Goal: Information Seeking & Learning: Learn about a topic

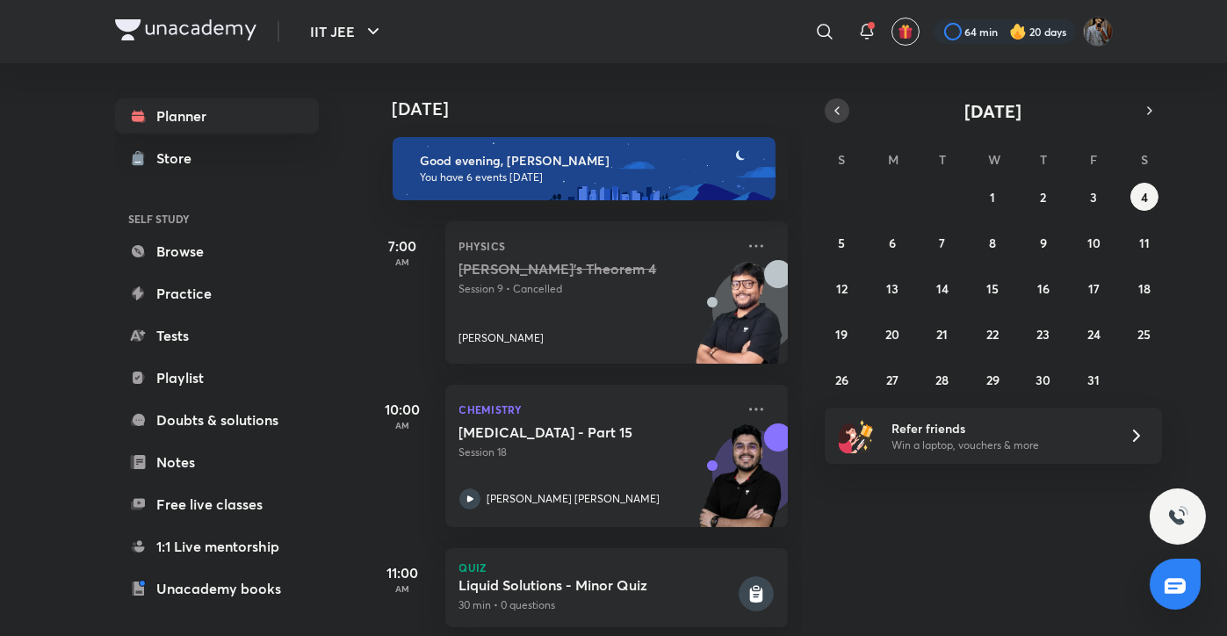
click at [836, 106] on icon "button" at bounding box center [837, 111] width 14 height 16
click at [1152, 342] on button "27" at bounding box center [1144, 334] width 28 height 28
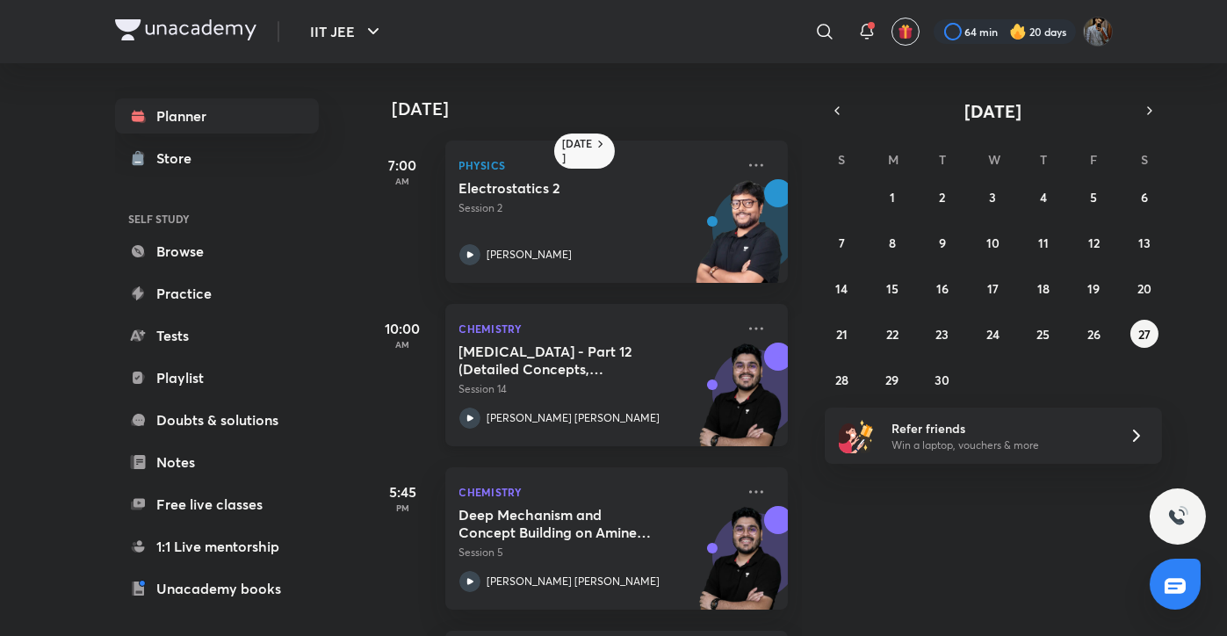
scroll to position [328, 0]
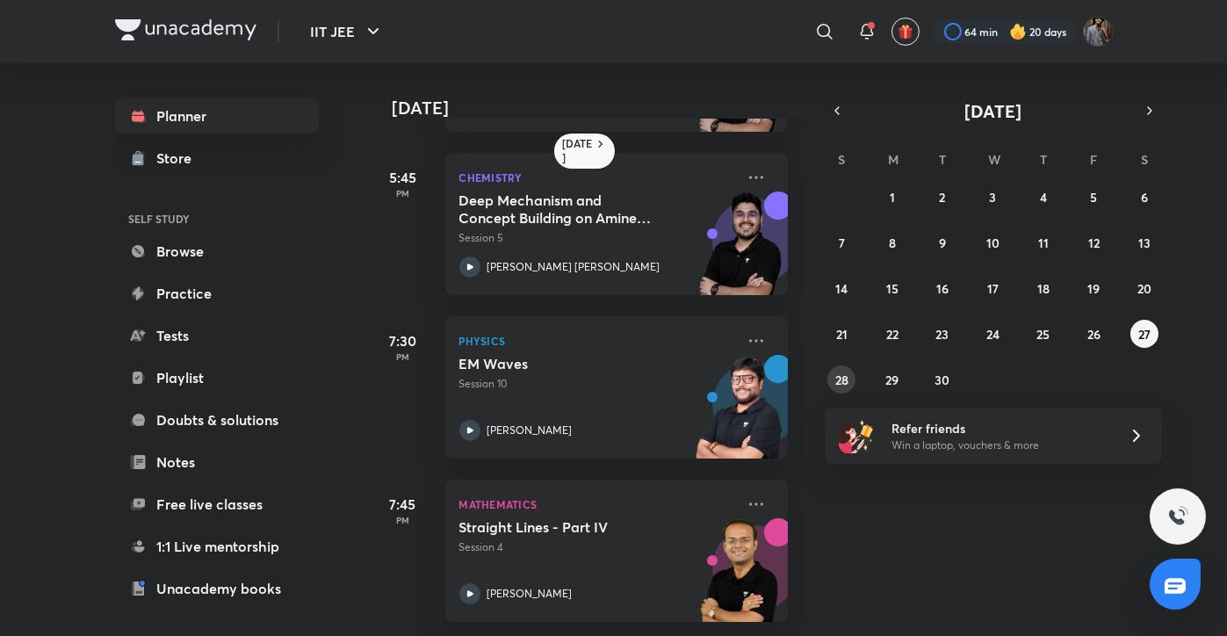
click at [849, 361] on div "31 1 2 3 4 5 6 7 8 9 10 11 12 13 14 15 16 17 18 19 20 21 22 23 24 25 26 27 28 2…" at bounding box center [993, 288] width 337 height 211
click at [843, 367] on button "28" at bounding box center [841, 379] width 28 height 28
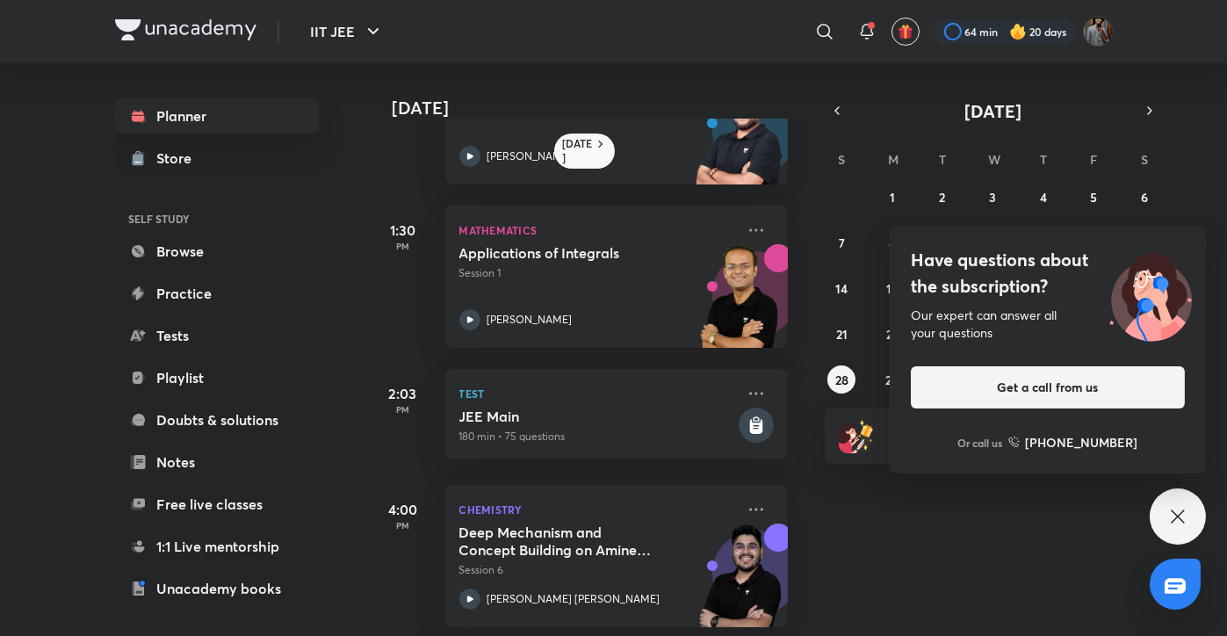
scroll to position [0, 0]
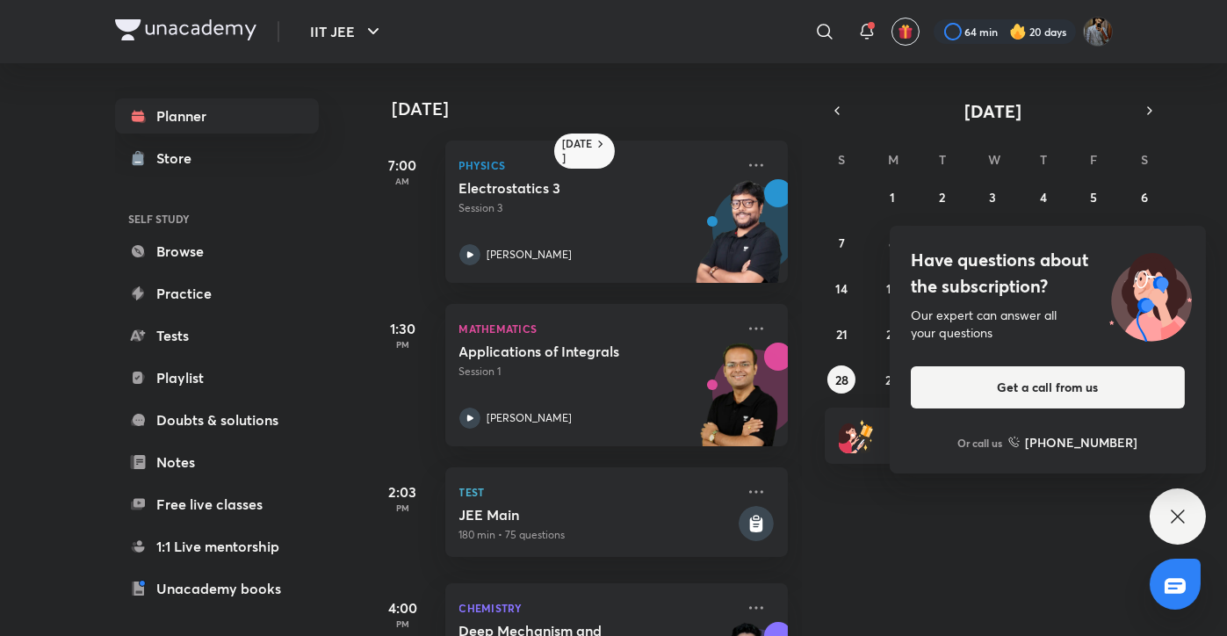
click at [1174, 522] on icon at bounding box center [1177, 516] width 21 height 21
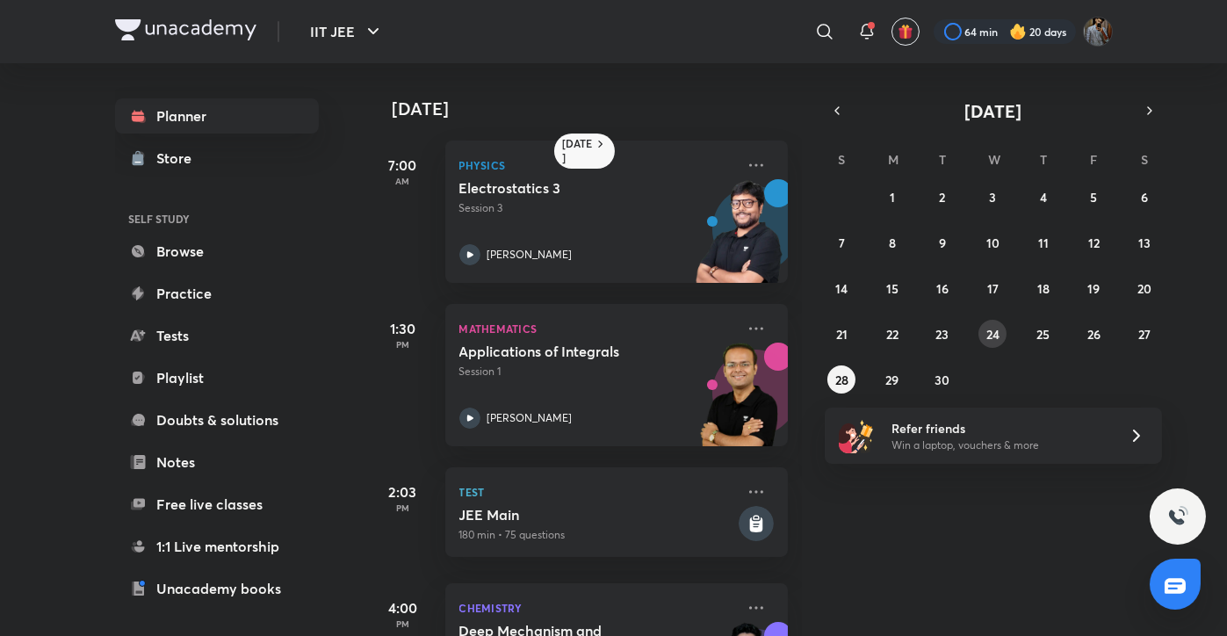
click at [987, 337] on abbr "24" at bounding box center [992, 334] width 13 height 17
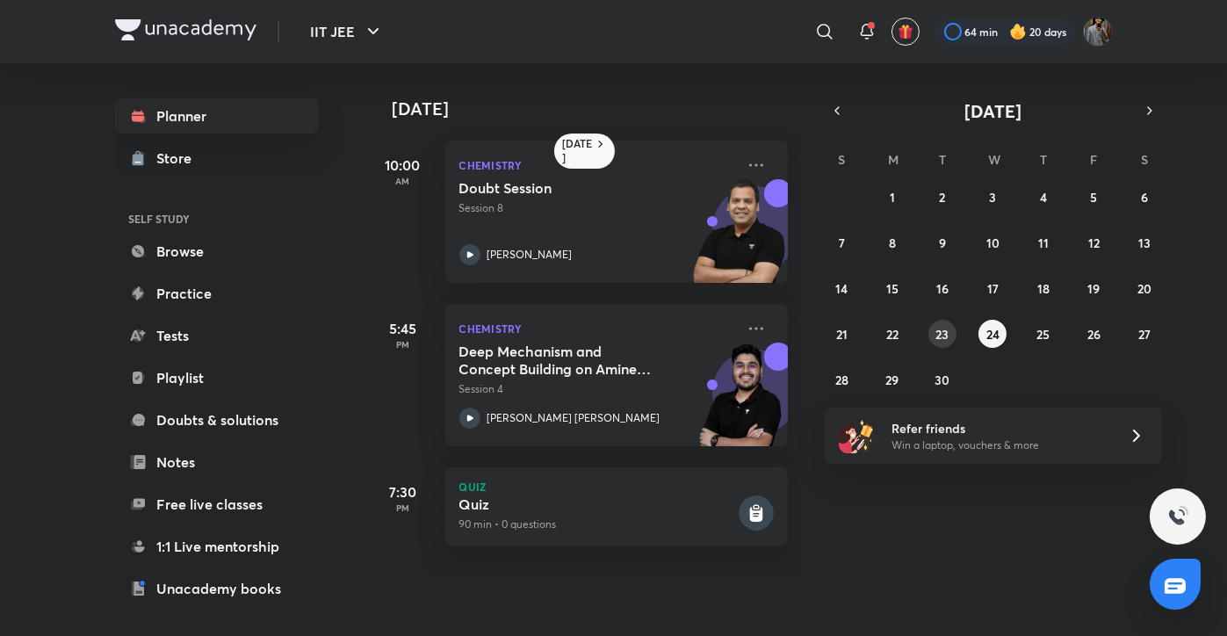
click at [948, 333] on button "23" at bounding box center [942, 334] width 28 height 28
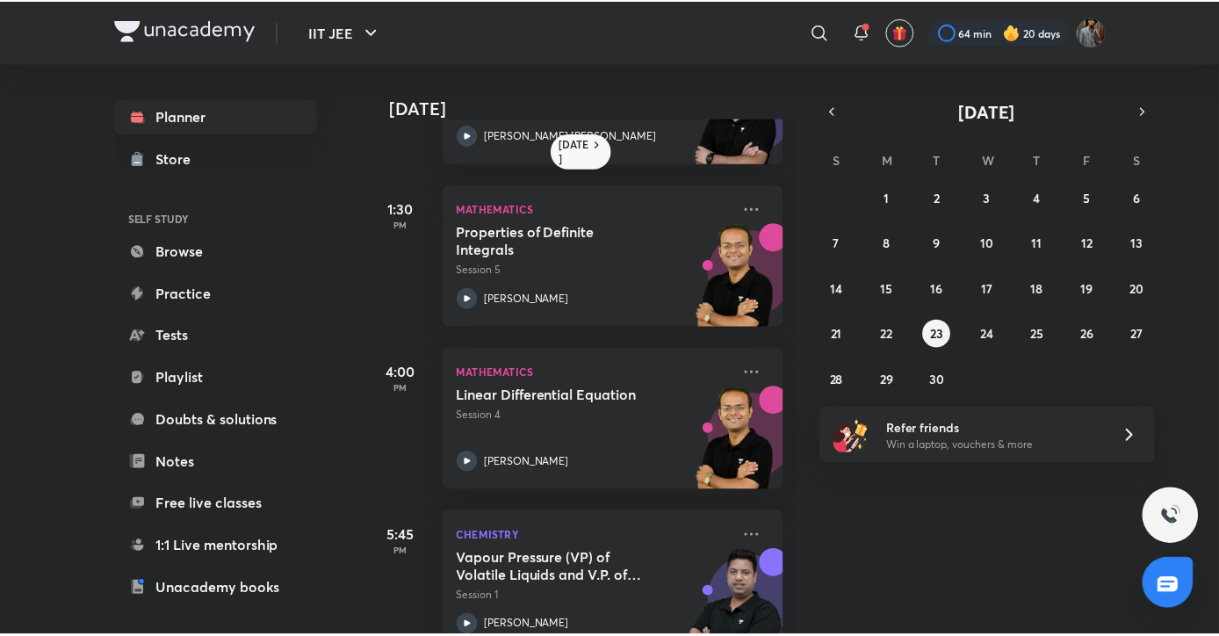
scroll to position [119, 0]
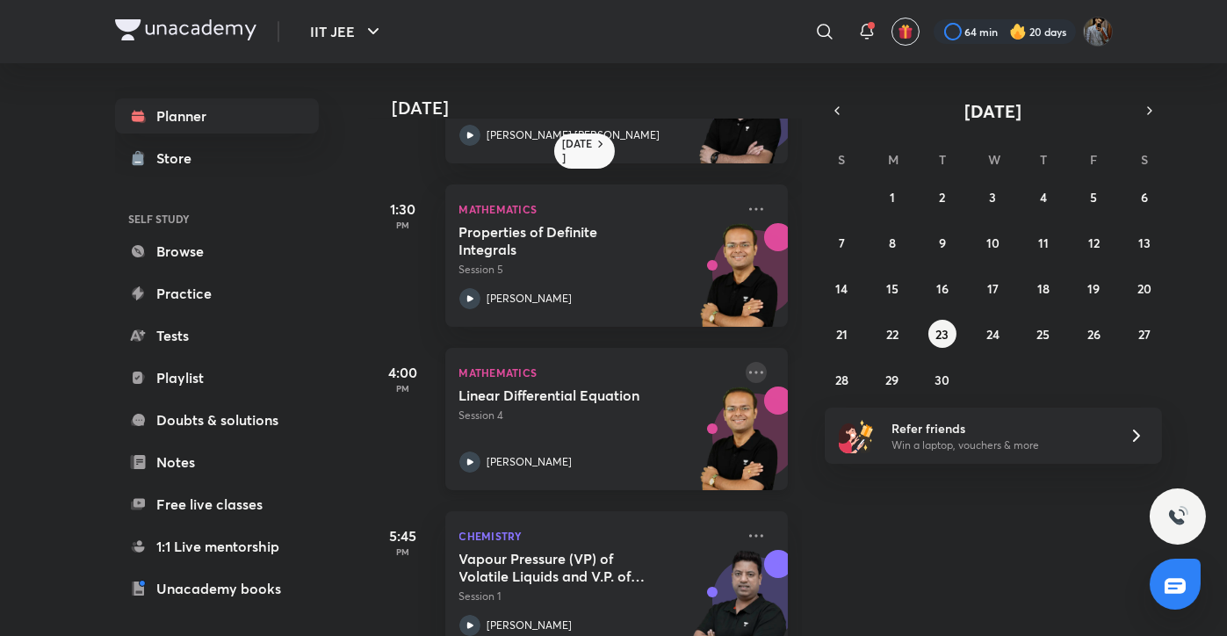
click at [746, 372] on icon at bounding box center [756, 372] width 21 height 21
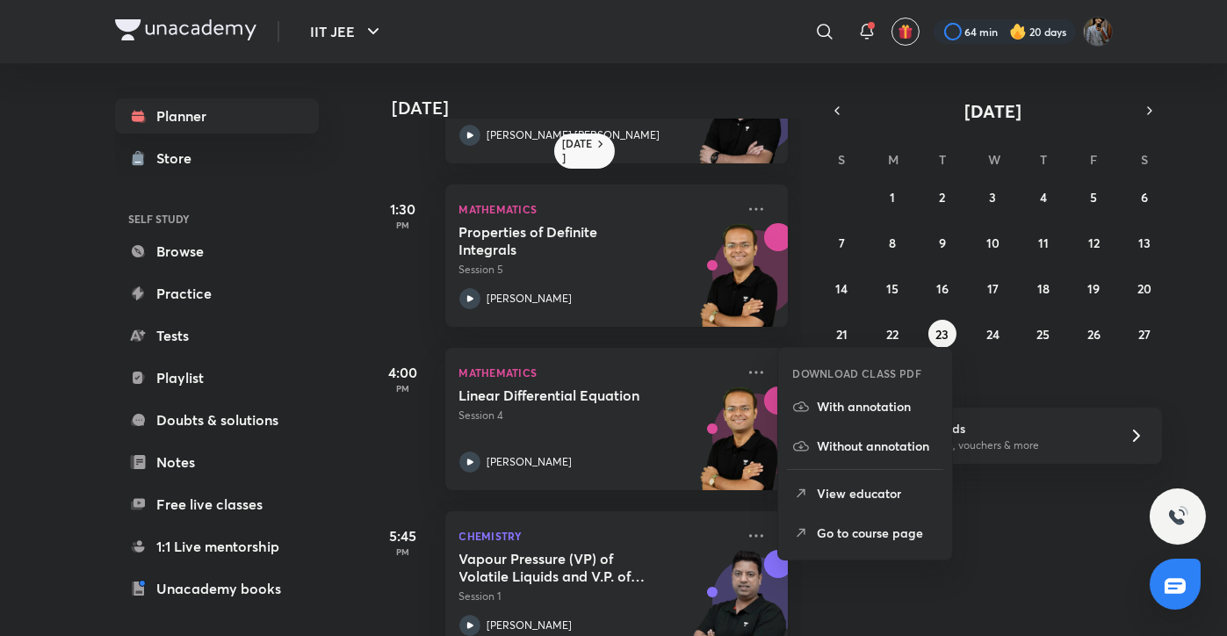
click at [851, 534] on p "Go to course page" at bounding box center [877, 532] width 121 height 18
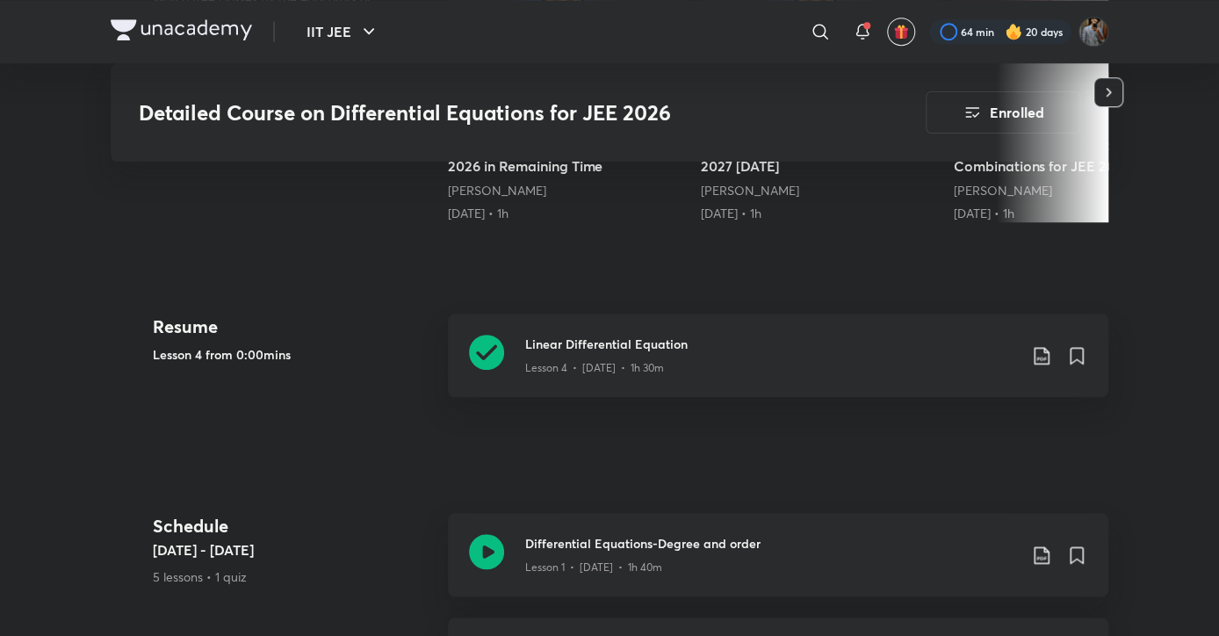
click at [378, 484] on div "Detailed Course on Differential Equations for JEE 2026 Enrolled IIT JEE Plus Sy…" at bounding box center [610, 481] width 998 height 2206
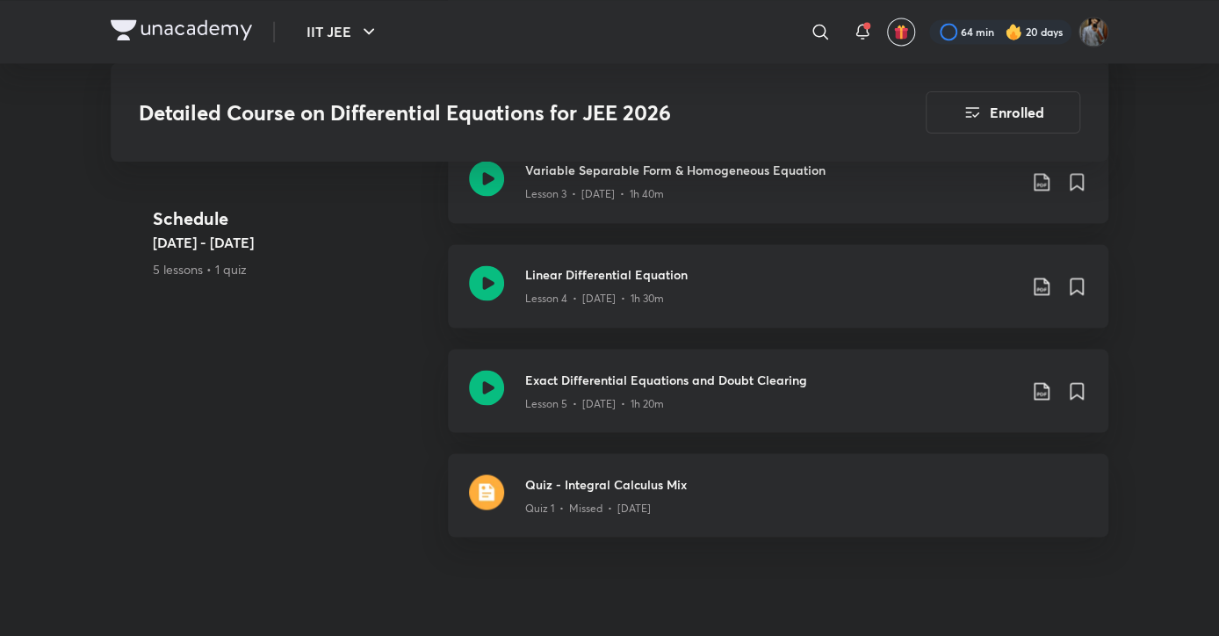
scroll to position [1298, 0]
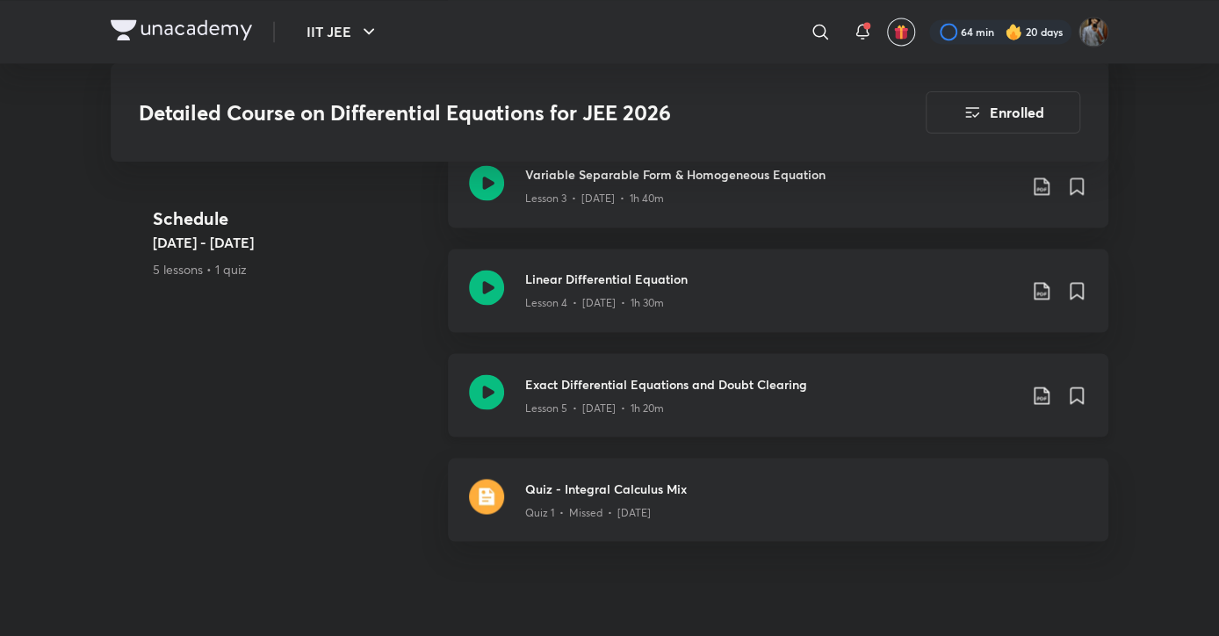
click at [482, 388] on icon at bounding box center [486, 391] width 35 height 35
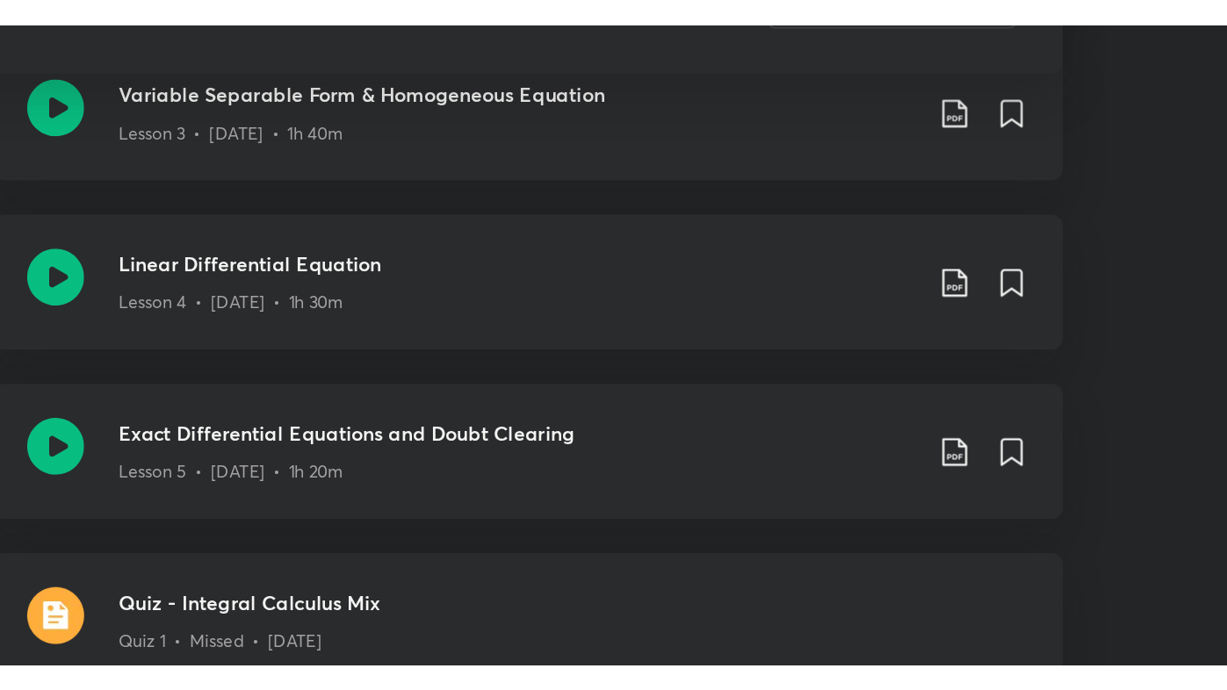
scroll to position [1298, 0]
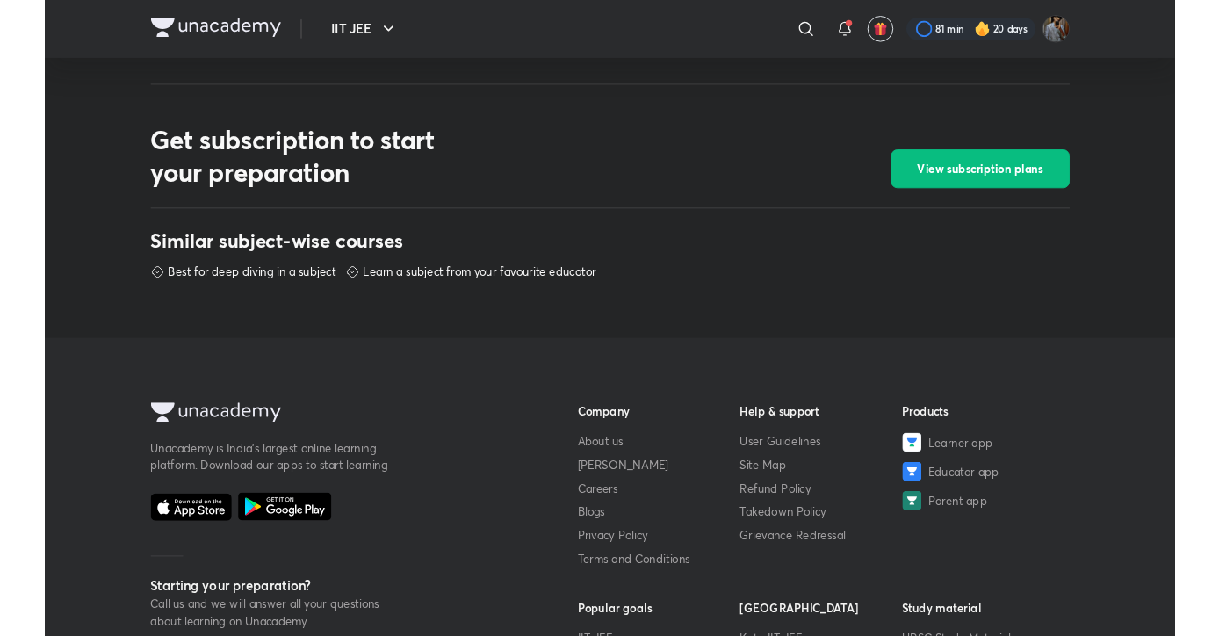
scroll to position [976, 0]
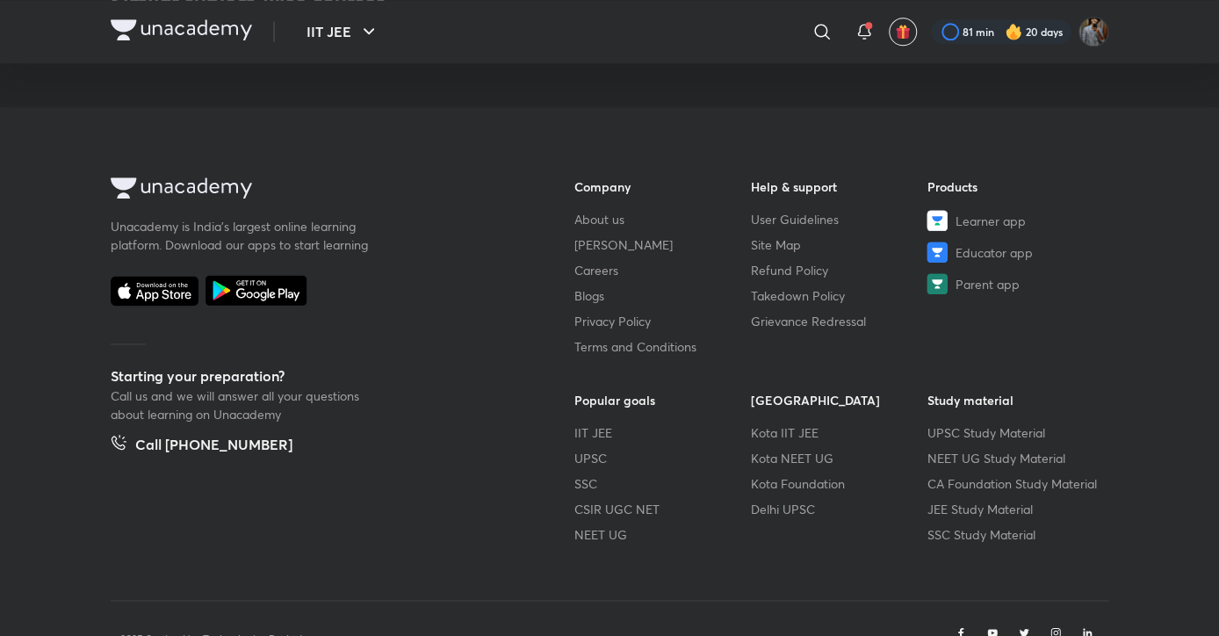
click at [683, 616] on div "Unacademy is India’s largest online learning platform. Download our apps to sta…" at bounding box center [610, 416] width 998 height 479
